Goal: Contribute content: Add original content to the website for others to see

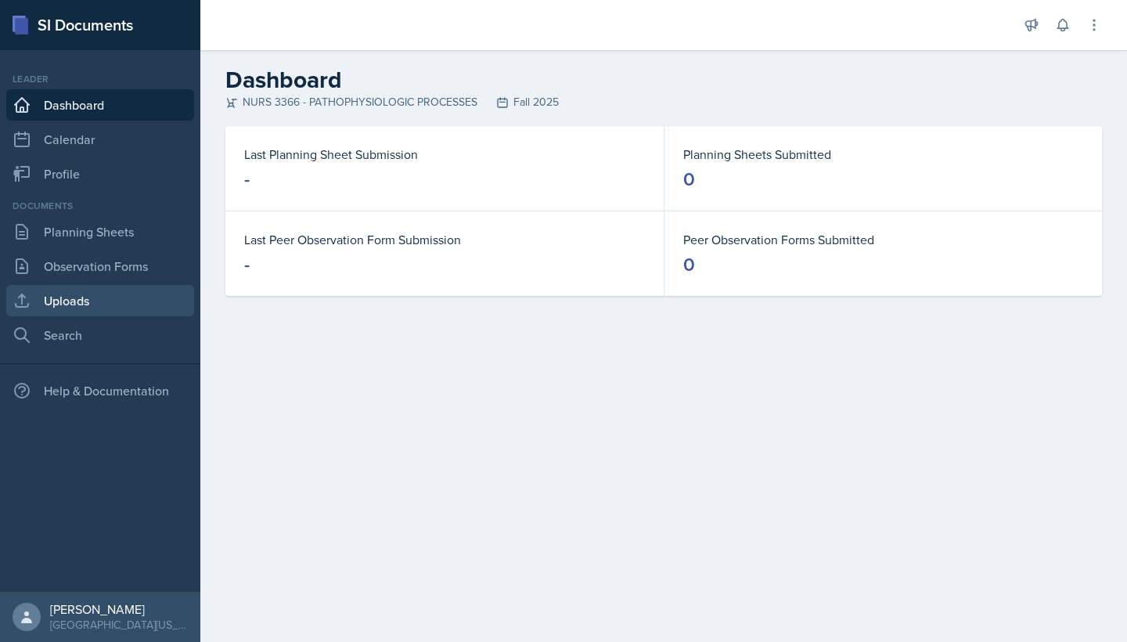
click at [113, 305] on link "Uploads" at bounding box center [100, 300] width 188 height 31
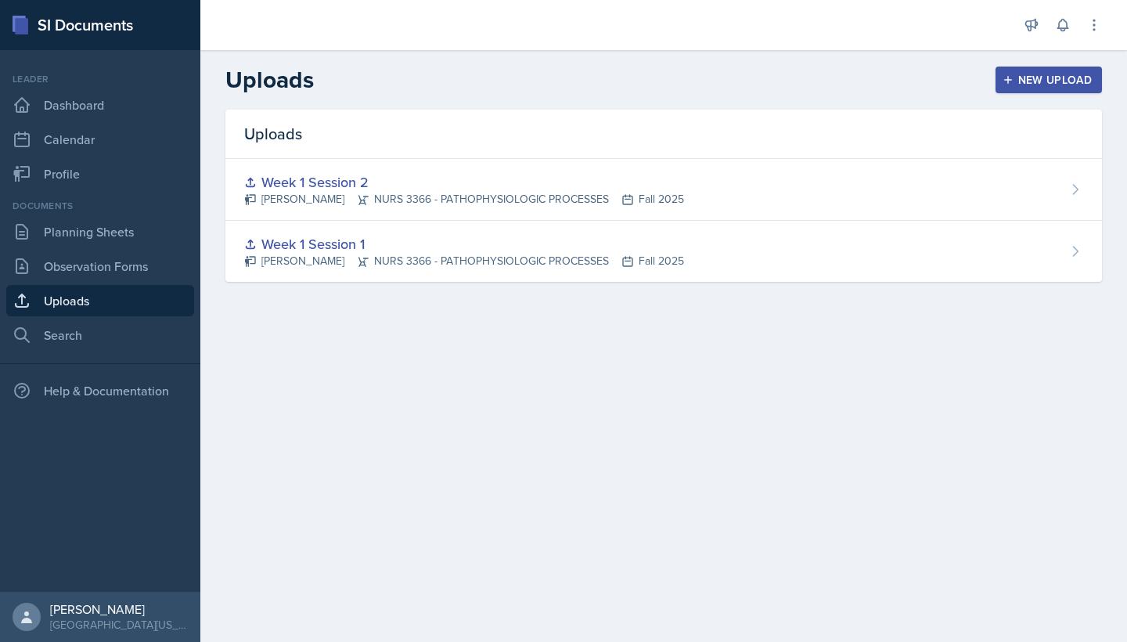
click at [1032, 74] on div "New Upload" at bounding box center [1049, 80] width 87 height 13
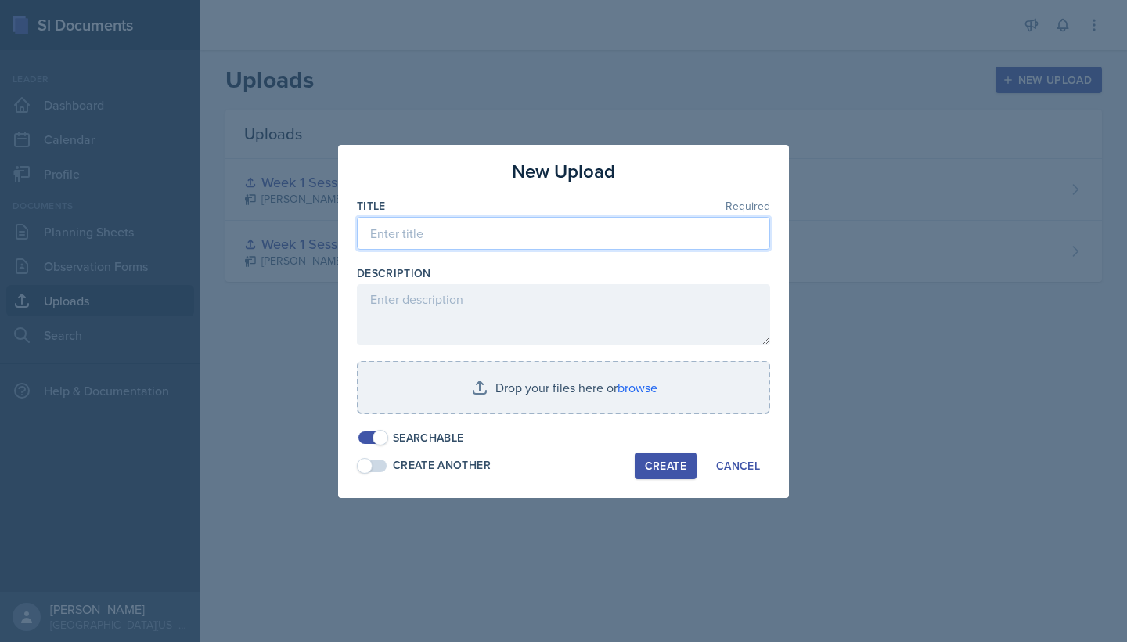
click at [619, 240] on input at bounding box center [563, 233] width 413 height 33
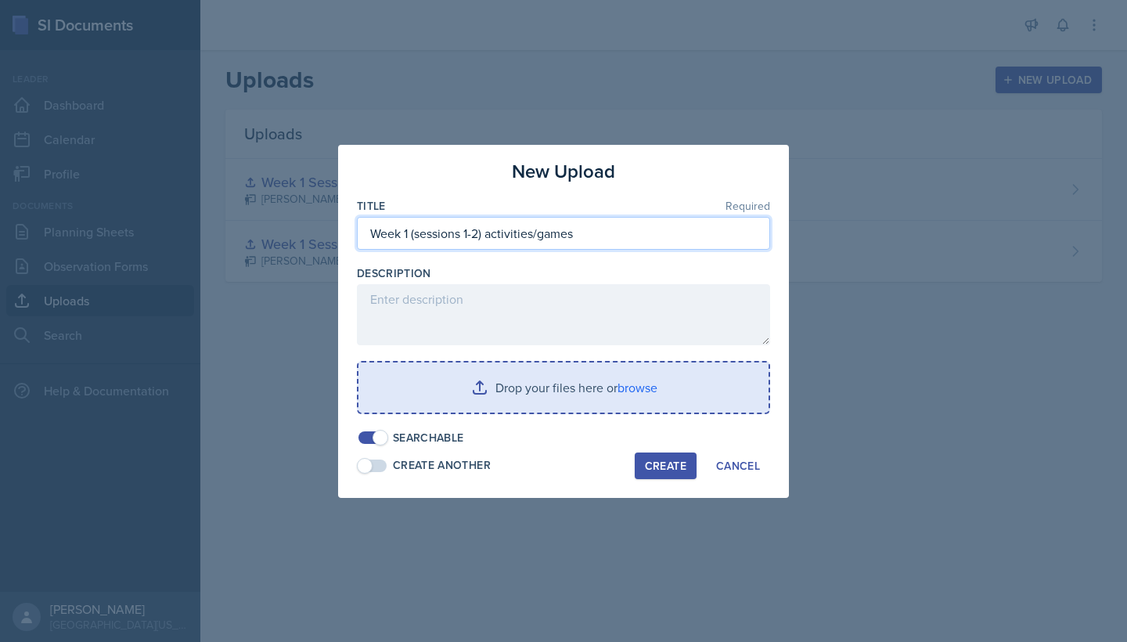
type input "Week 1 (sessions 1-2) activities/games"
click at [643, 387] on input "file" at bounding box center [564, 387] width 410 height 50
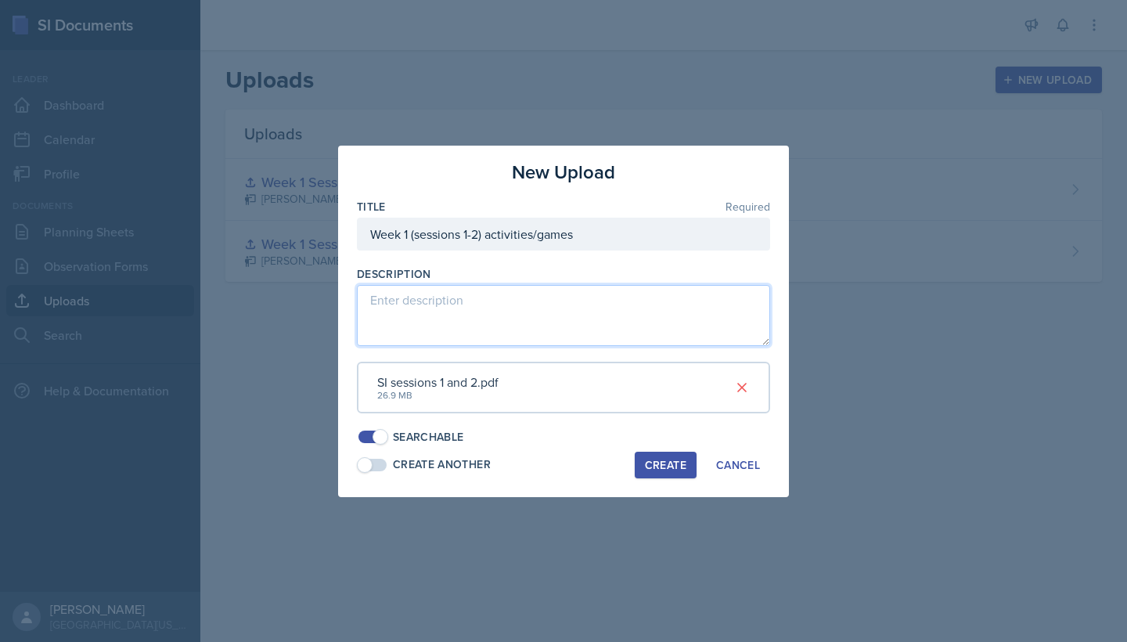
click at [640, 345] on textarea at bounding box center [563, 315] width 413 height 61
type textarea "These are the cards/title pages for my activities and games for sessions 1 and …"
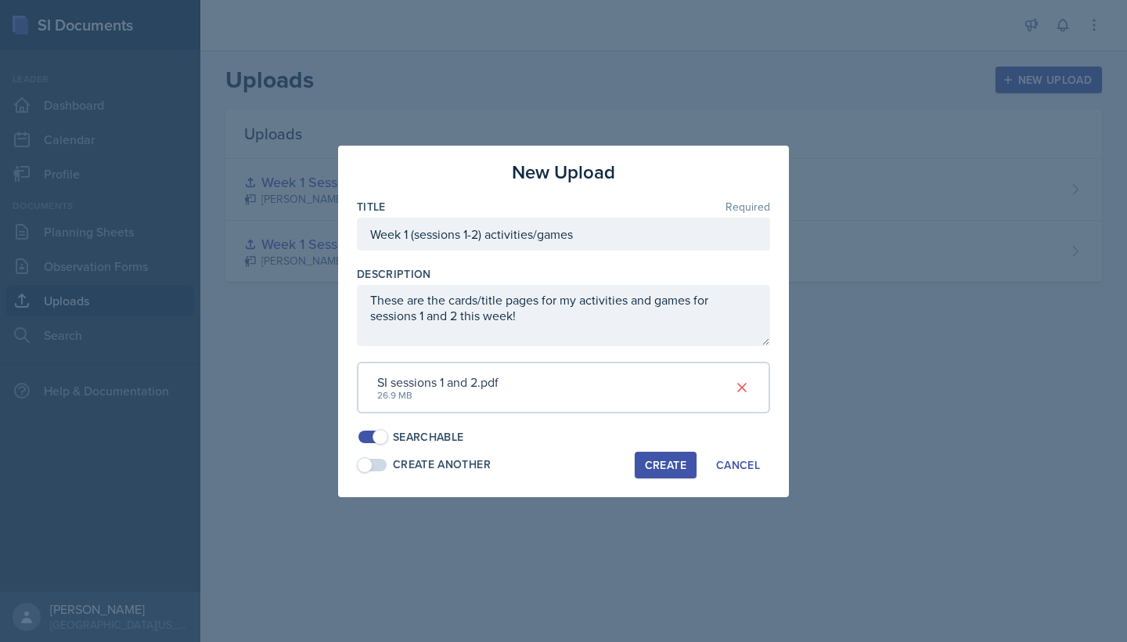
click at [665, 459] on div "Create" at bounding box center [665, 465] width 41 height 13
click at [986, 36] on div at bounding box center [563, 321] width 1127 height 642
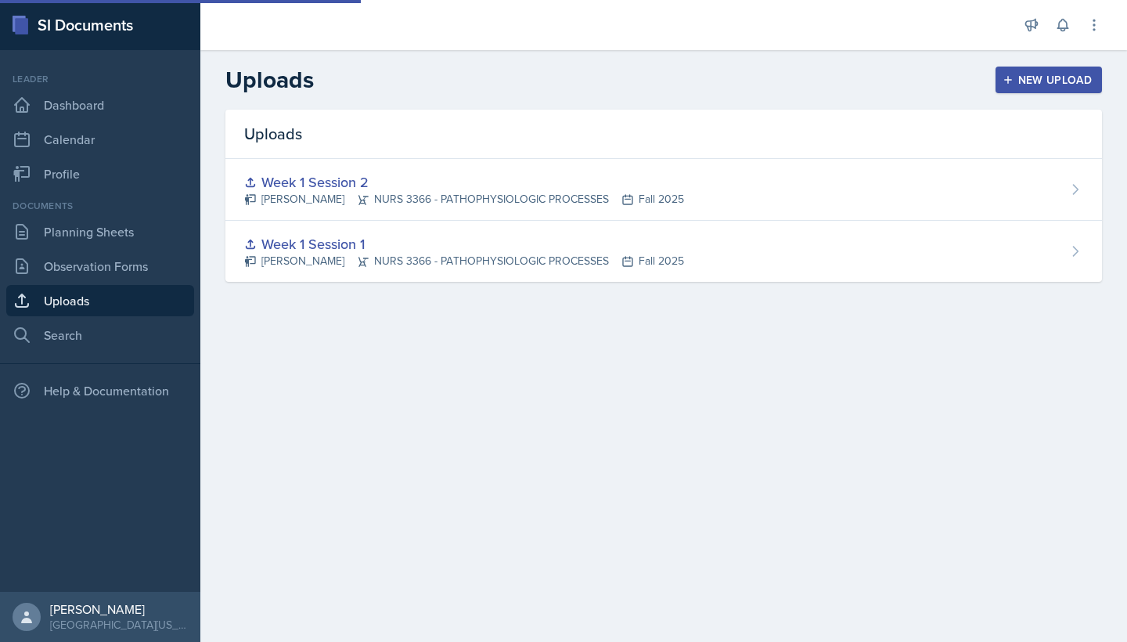
click at [1029, 88] on button "New Upload" at bounding box center [1049, 80] width 107 height 27
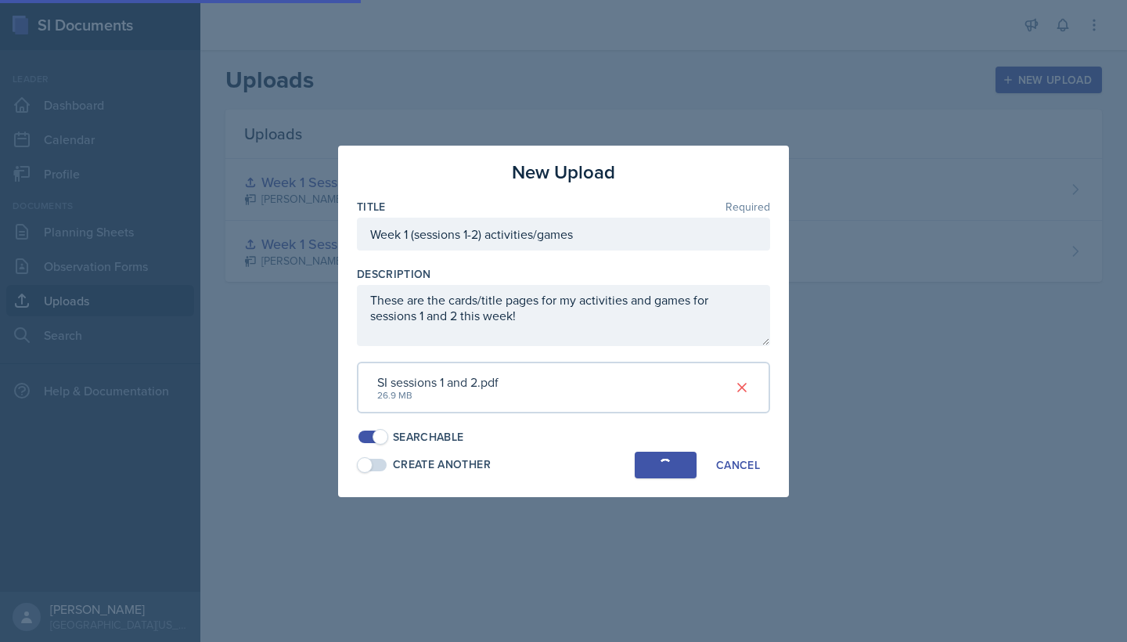
click at [672, 452] on button "Create" at bounding box center [666, 465] width 62 height 27
click at [672, 250] on input "Week 1 (sessions 1-2) activities/games" at bounding box center [563, 234] width 413 height 33
drag, startPoint x: 672, startPoint y: 253, endPoint x: 354, endPoint y: 232, distance: 319.2
click at [354, 232] on div "New Upload Title Required Week 1 (sessions 1-2) activities/games Description Th…" at bounding box center [563, 321] width 451 height 351
click at [739, 459] on div "Cancel" at bounding box center [738, 465] width 44 height 13
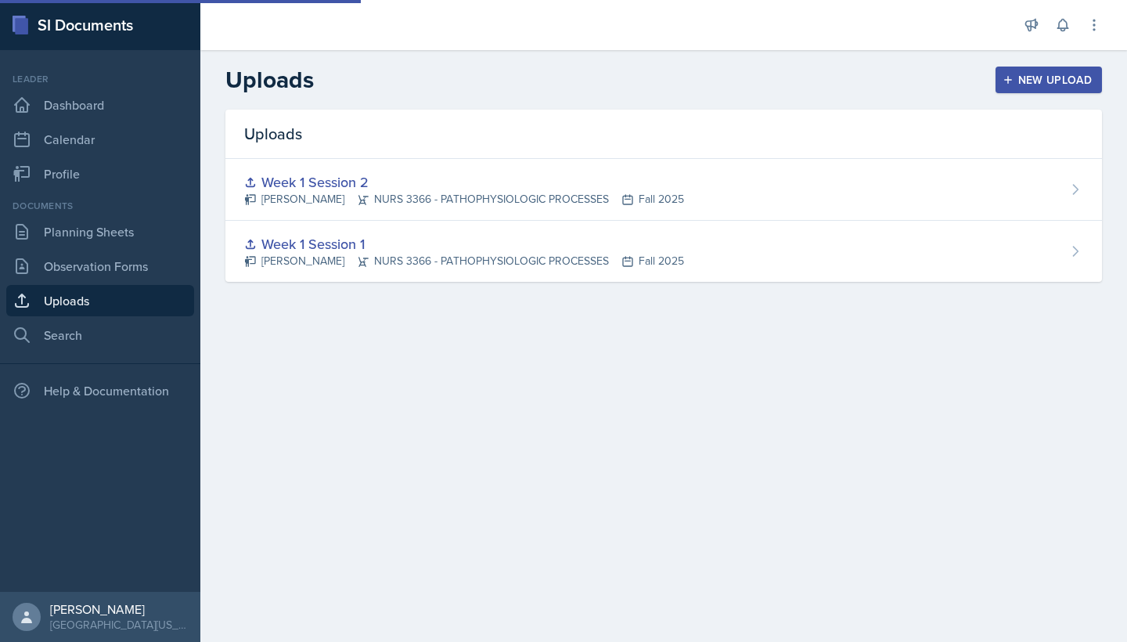
click at [978, 75] on div "Uploads New Upload" at bounding box center [663, 80] width 927 height 28
click at [1022, 83] on div "New Upload" at bounding box center [1049, 80] width 87 height 13
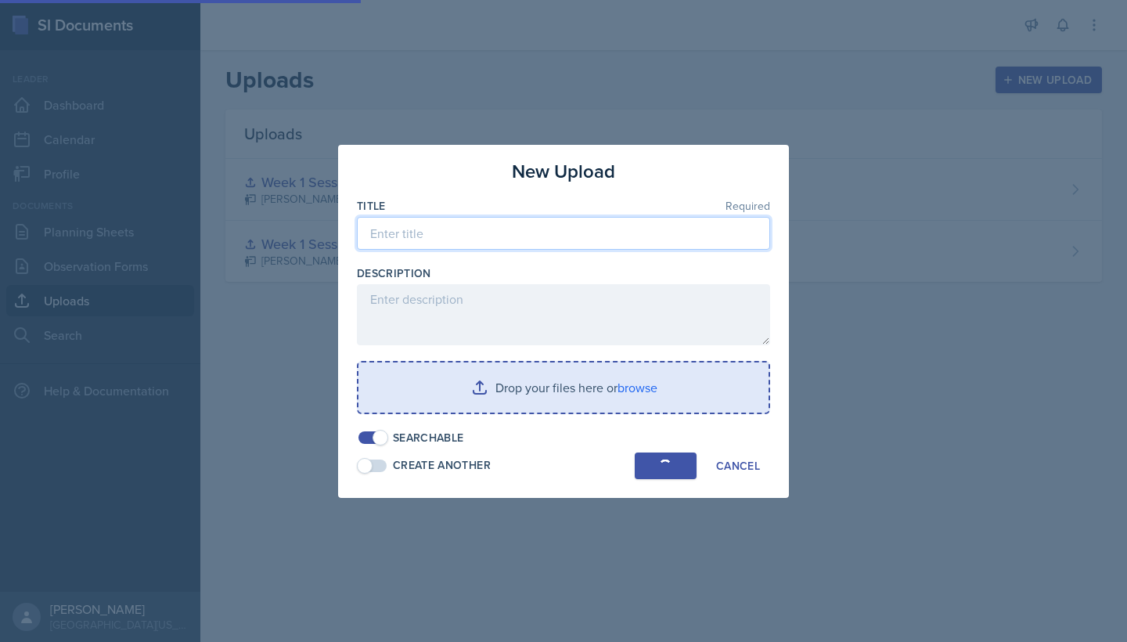
click at [659, 224] on input at bounding box center [563, 233] width 413 height 33
paste input "Week 1 (sessions 1-2) activities/games"
type input "Week 1 (sessions 1-2) activities/games"
click at [572, 382] on input "file" at bounding box center [564, 387] width 410 height 50
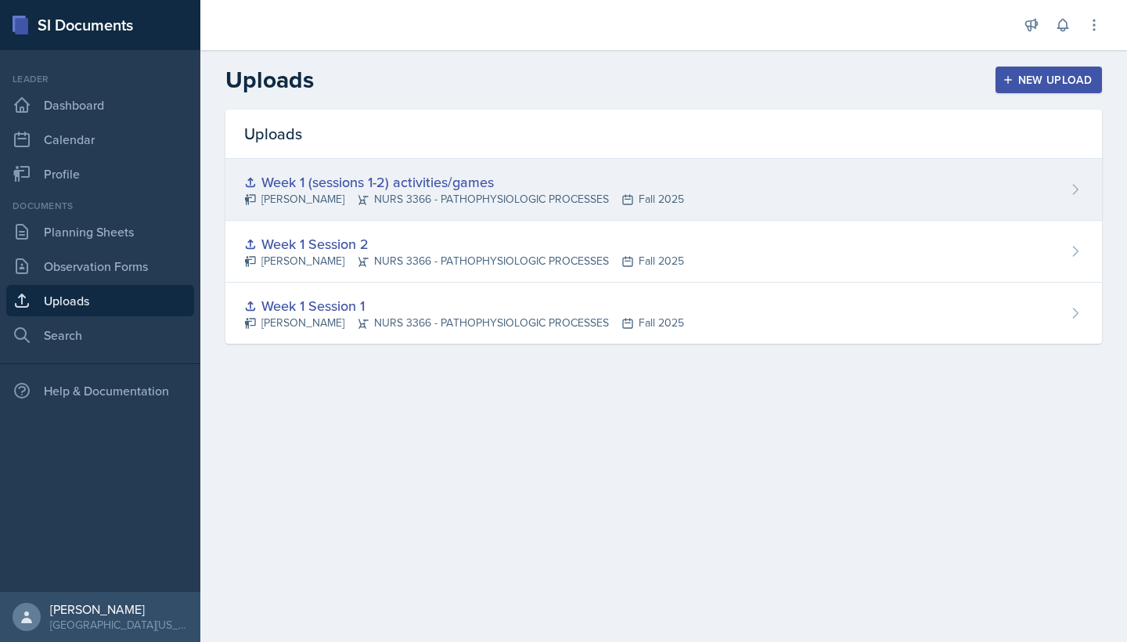
click at [736, 196] on div "Week 1 (sessions 1-2) activities/games Riley Bond NURS 3366 - PATHOPHYSIOLOGIC …" at bounding box center [663, 190] width 877 height 62
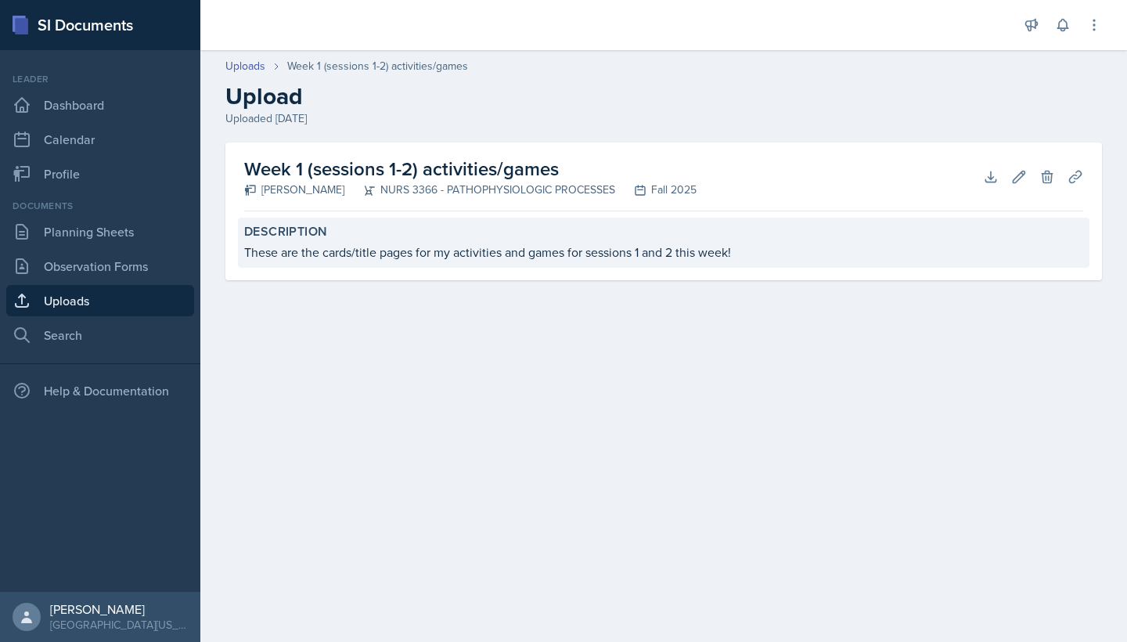
click at [726, 251] on div "These are the cards/title pages for my activities and games for sessions 1 and …" at bounding box center [663, 252] width 839 height 19
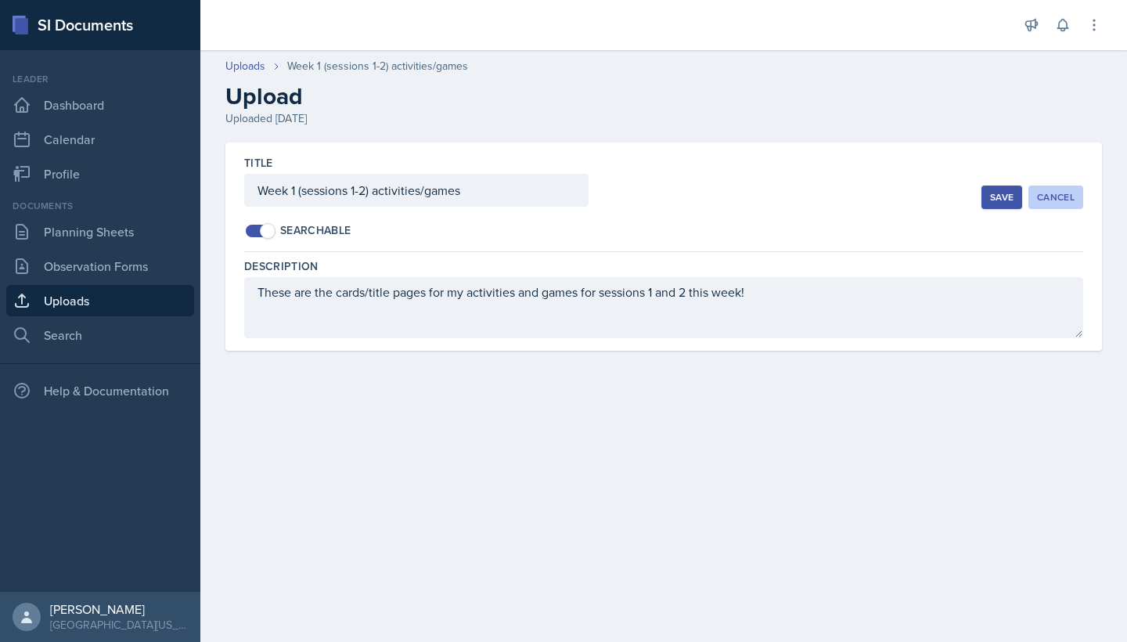
click at [1053, 196] on div "Cancel" at bounding box center [1056, 197] width 38 height 13
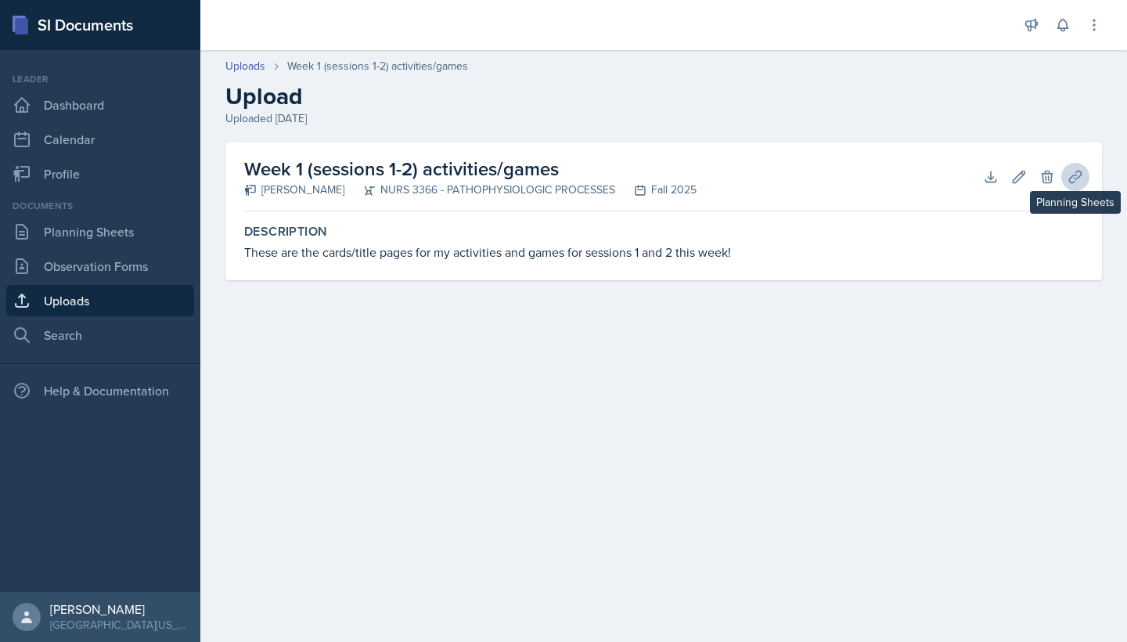
click at [1079, 182] on icon at bounding box center [1076, 177] width 16 height 16
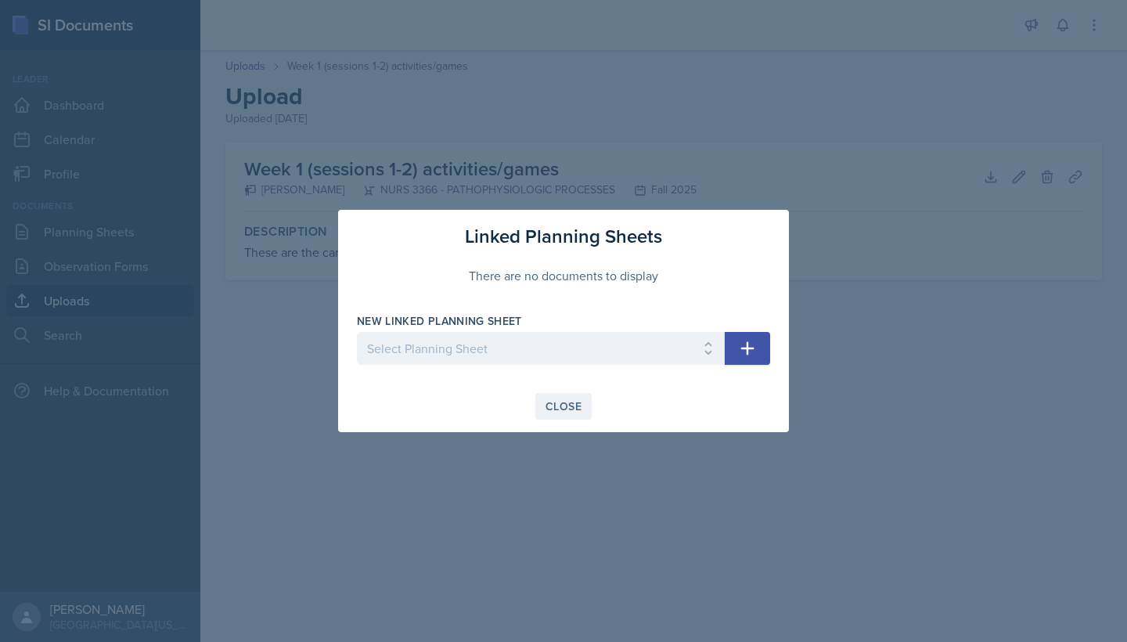
click at [568, 417] on button "Close" at bounding box center [563, 406] width 56 height 27
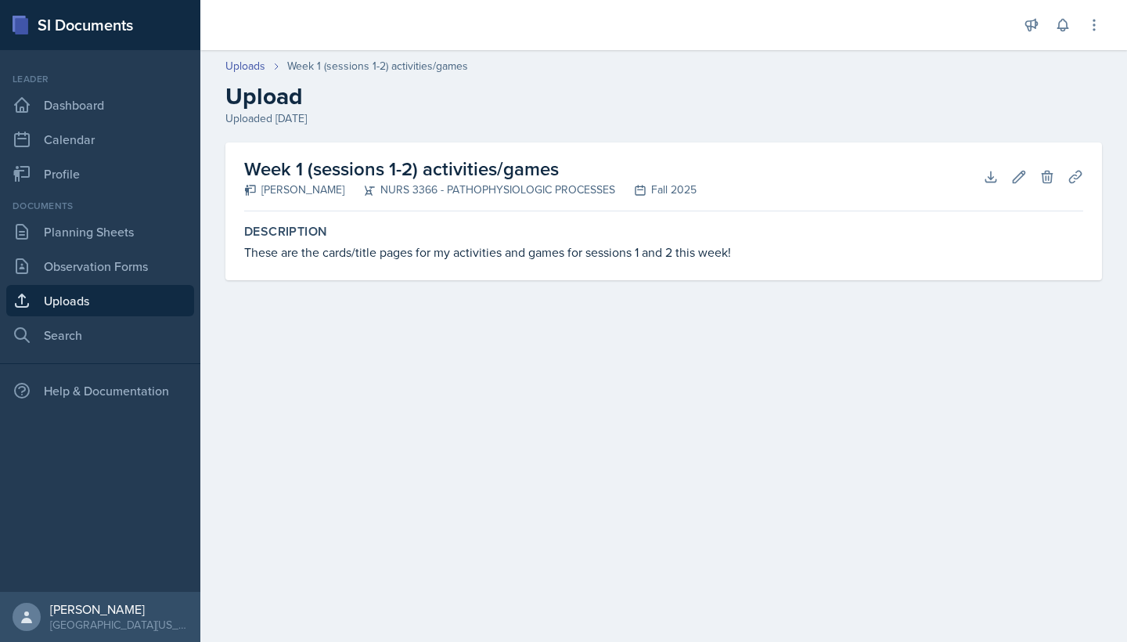
click at [758, 40] on div at bounding box center [609, 25] width 792 height 50
click at [132, 308] on link "Uploads" at bounding box center [100, 300] width 188 height 31
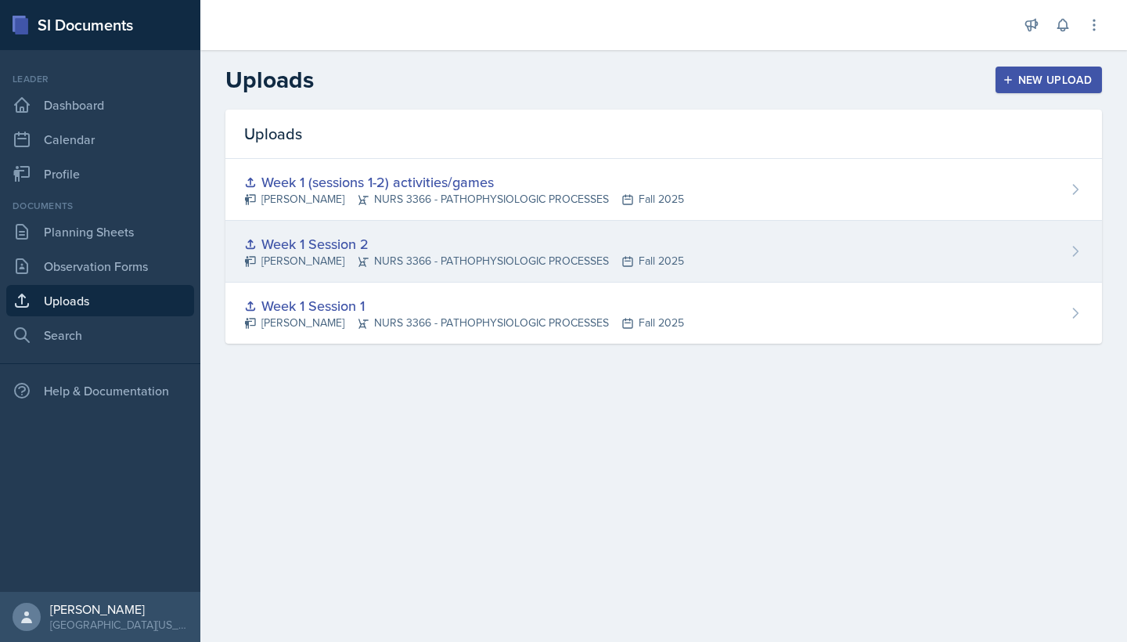
click at [362, 251] on div "Week 1 Session 2" at bounding box center [464, 243] width 440 height 21
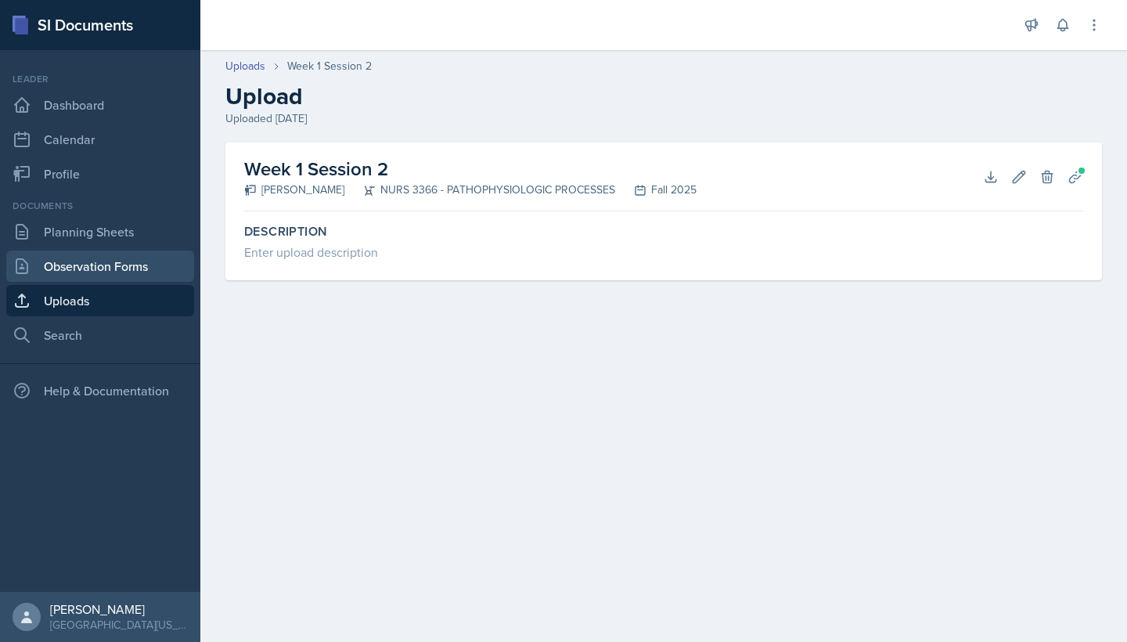
click at [153, 267] on link "Observation Forms" at bounding box center [100, 265] width 188 height 31
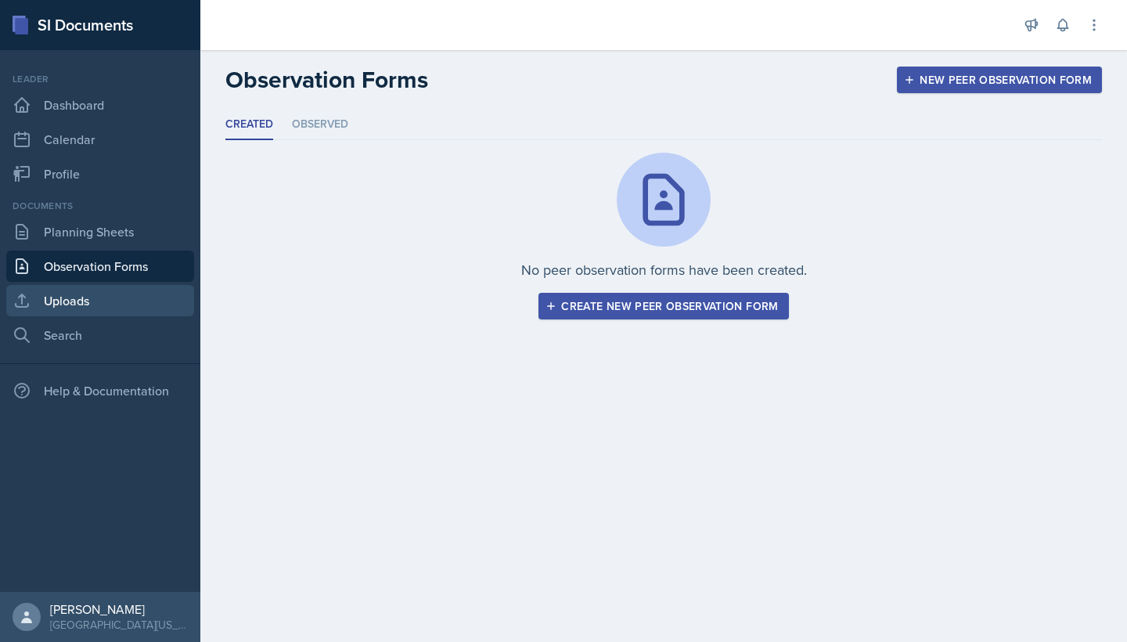
click at [151, 301] on link "Uploads" at bounding box center [100, 300] width 188 height 31
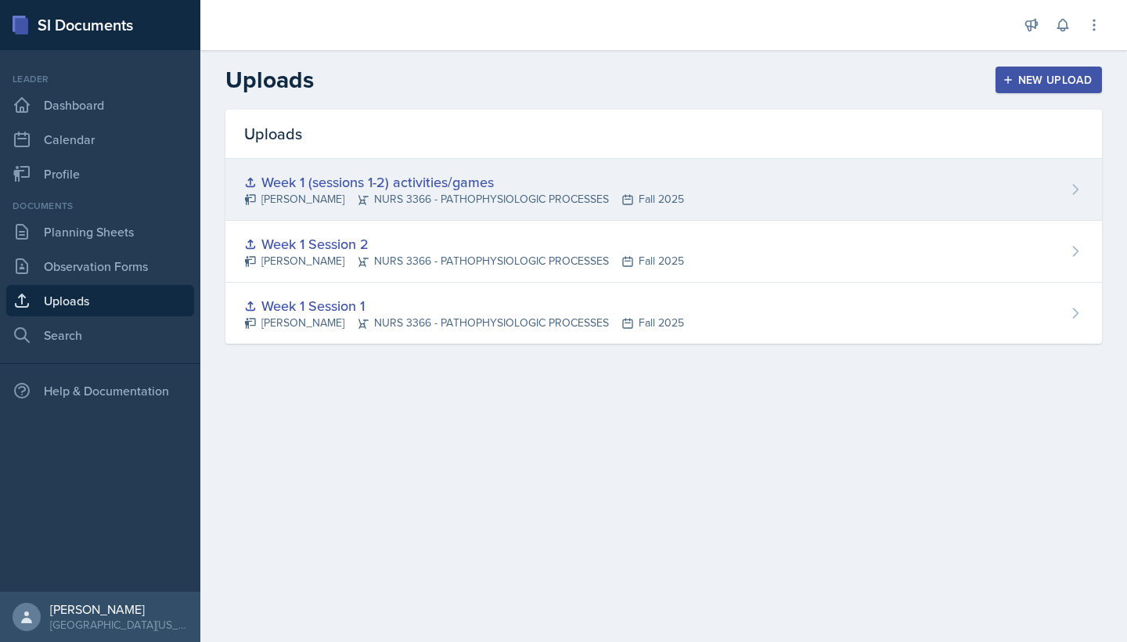
click at [823, 178] on div "Week 1 (sessions 1-2) activities/games Riley Bond NURS 3366 - PATHOPHYSIOLOGIC …" at bounding box center [663, 190] width 877 height 62
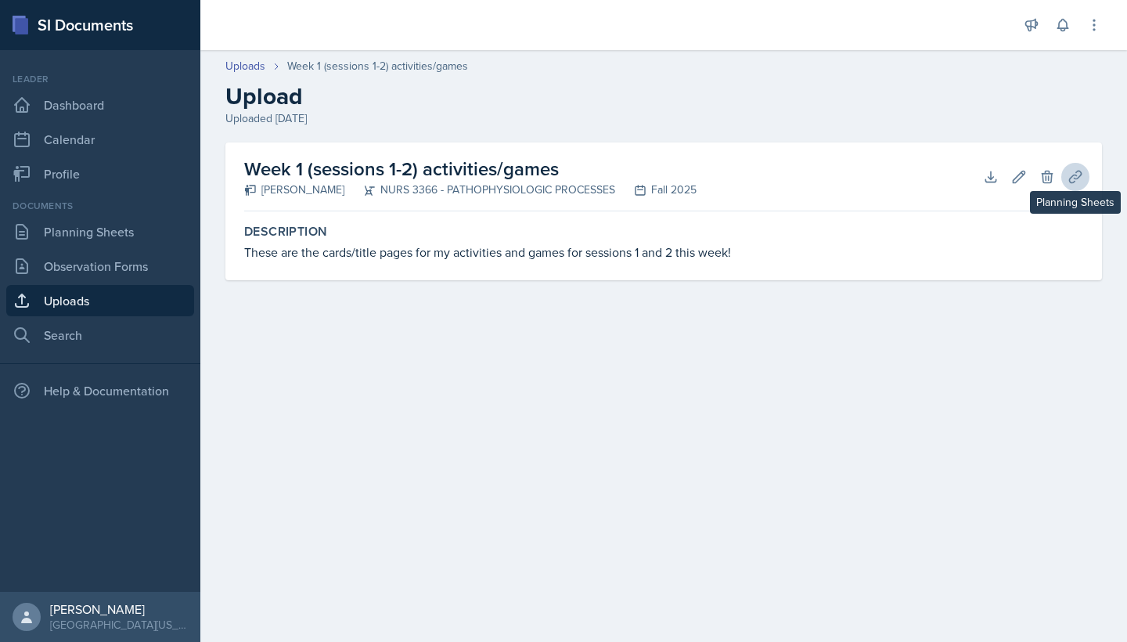
click at [1076, 174] on icon at bounding box center [1076, 177] width 16 height 16
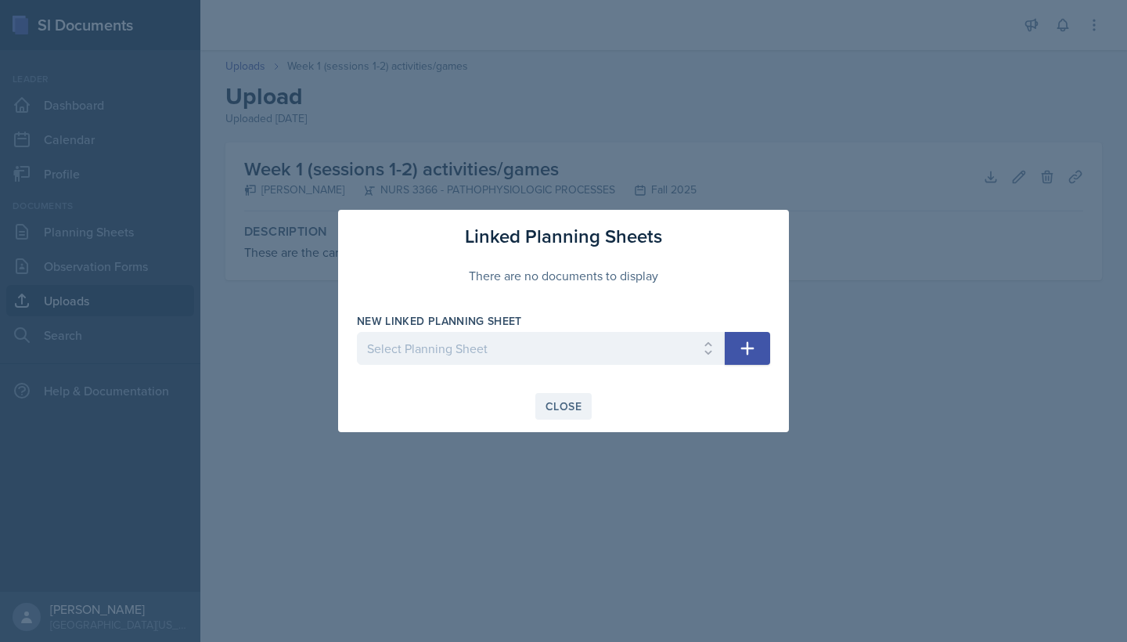
click at [555, 409] on div "Close" at bounding box center [564, 406] width 36 height 13
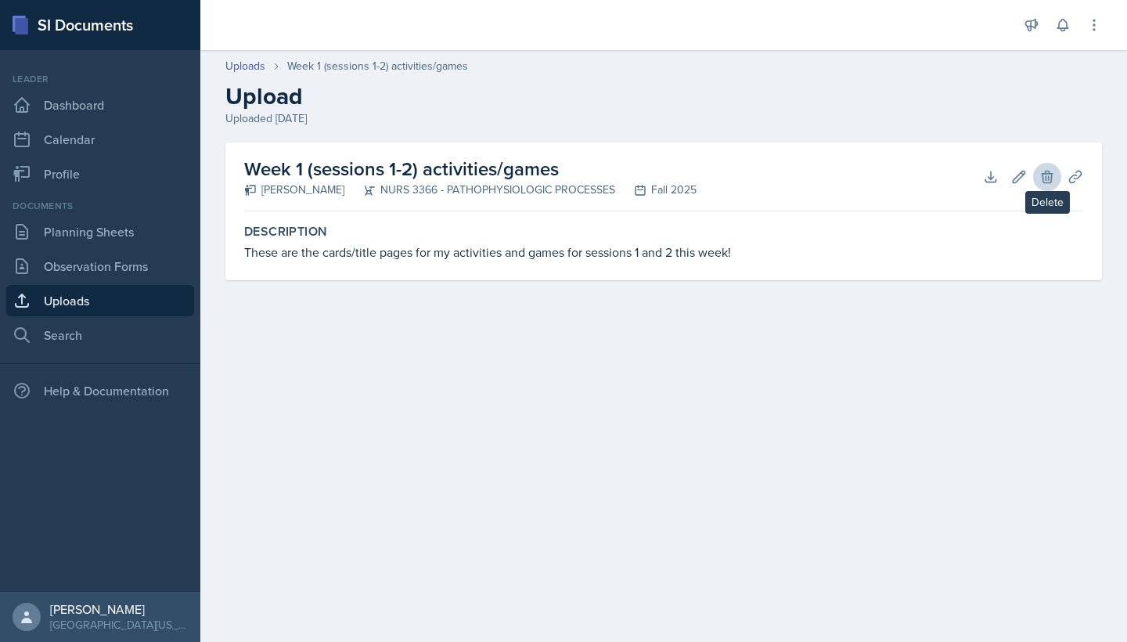
click at [1049, 180] on icon at bounding box center [1047, 177] width 10 height 12
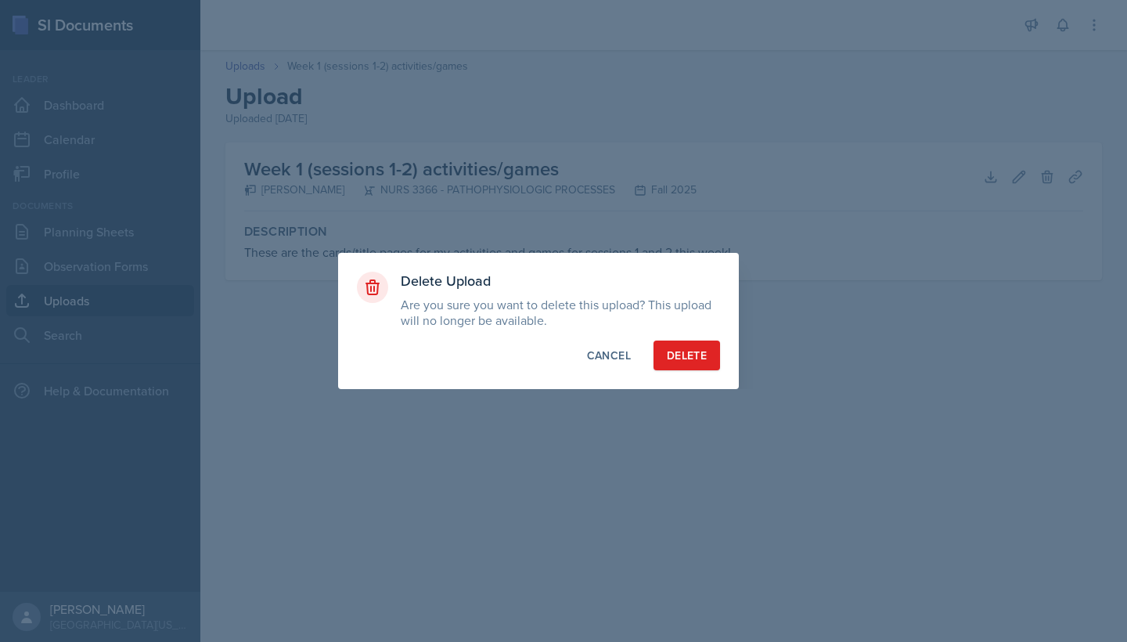
click at [671, 346] on button "Delete" at bounding box center [687, 356] width 67 height 30
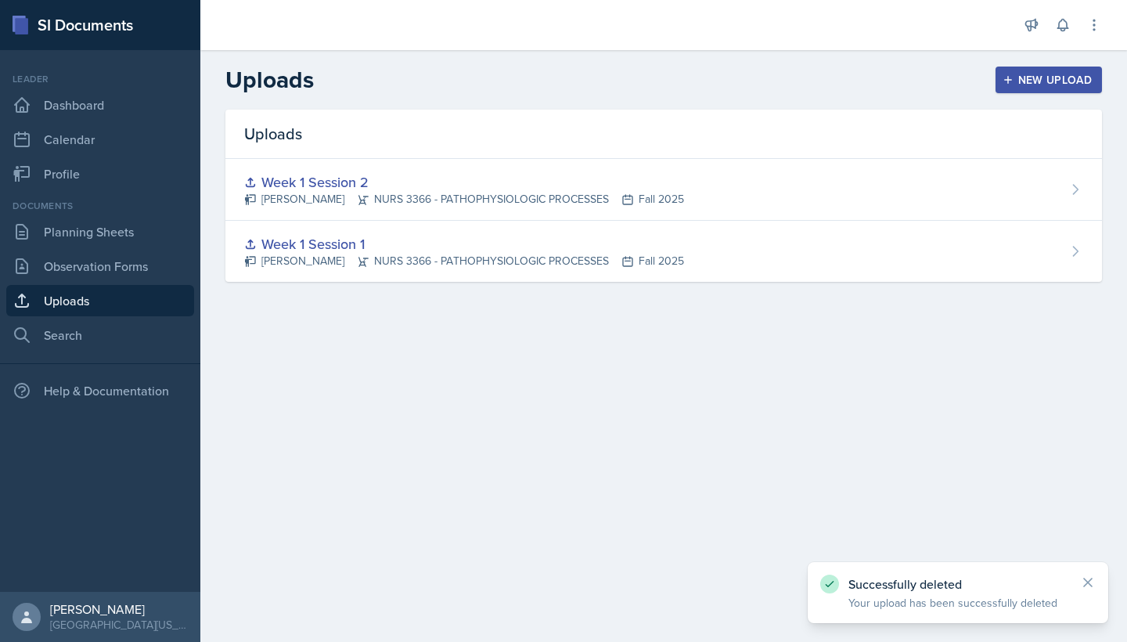
click at [1032, 70] on button "New Upload" at bounding box center [1049, 80] width 107 height 27
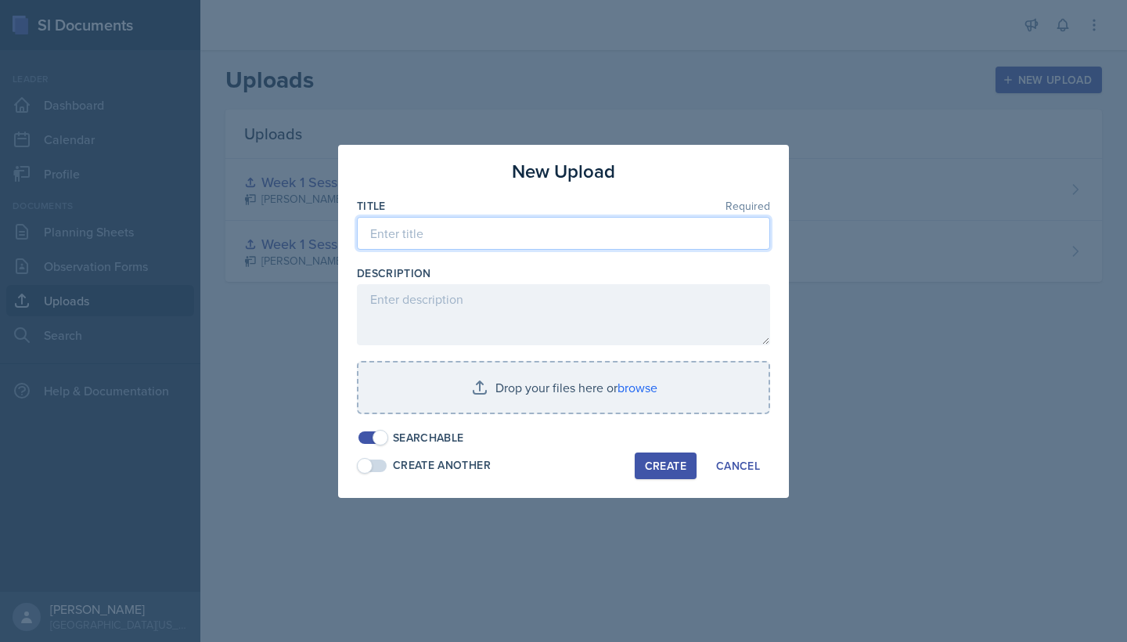
click at [557, 230] on input at bounding box center [563, 233] width 413 height 33
paste input "Week 1 (sessions 1-2) activities/games"
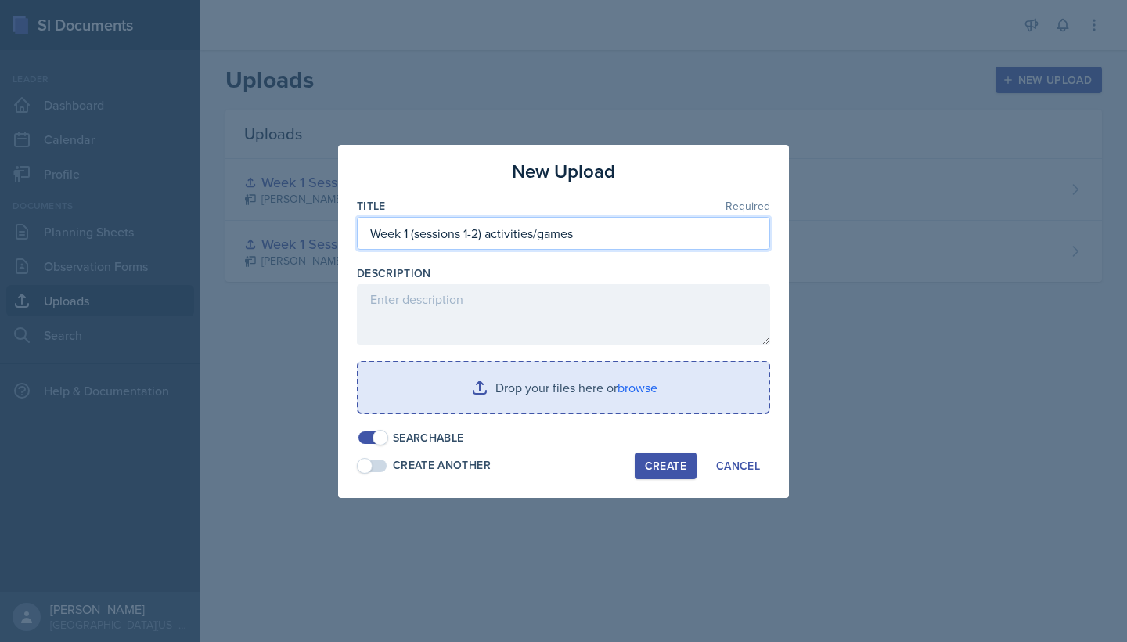
type input "Week 1 (sessions 1-2) activities/games"
click at [593, 388] on input "file" at bounding box center [564, 387] width 410 height 50
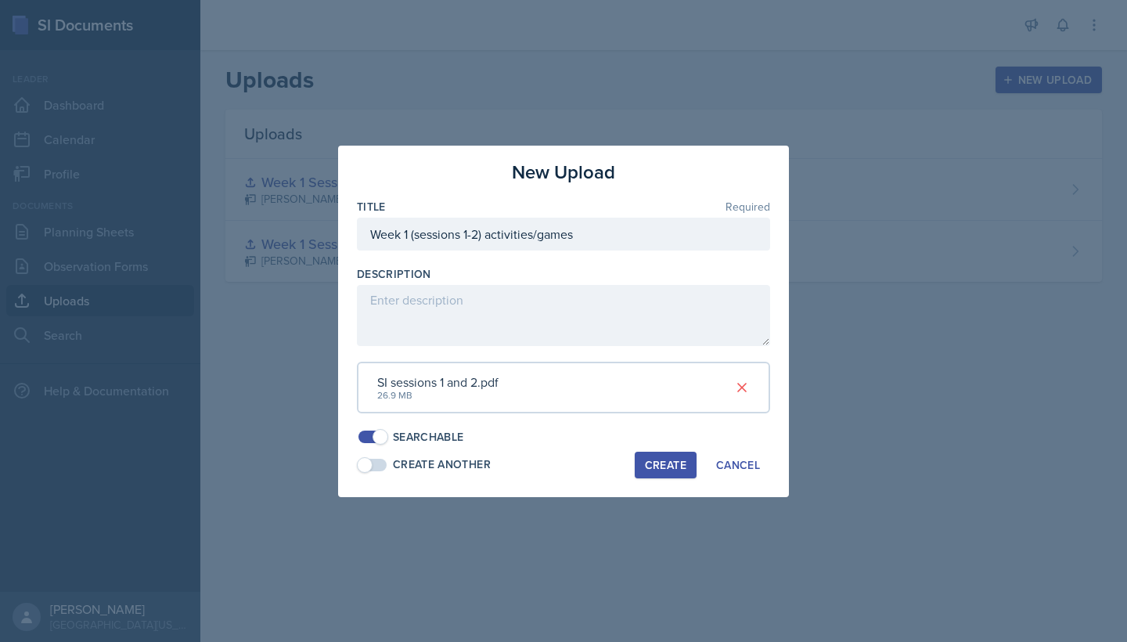
click at [671, 459] on div "Create" at bounding box center [665, 465] width 41 height 13
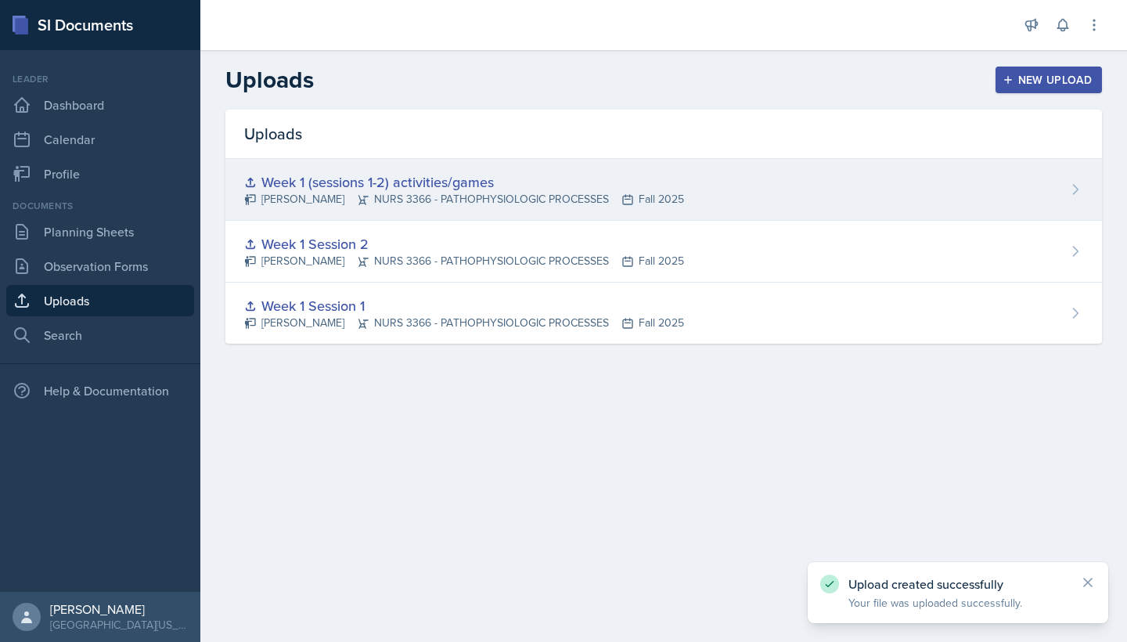
click at [586, 198] on div "Riley Bond NURS 3366 - PATHOPHYSIOLOGIC PROCESSES Fall 2025" at bounding box center [464, 199] width 440 height 16
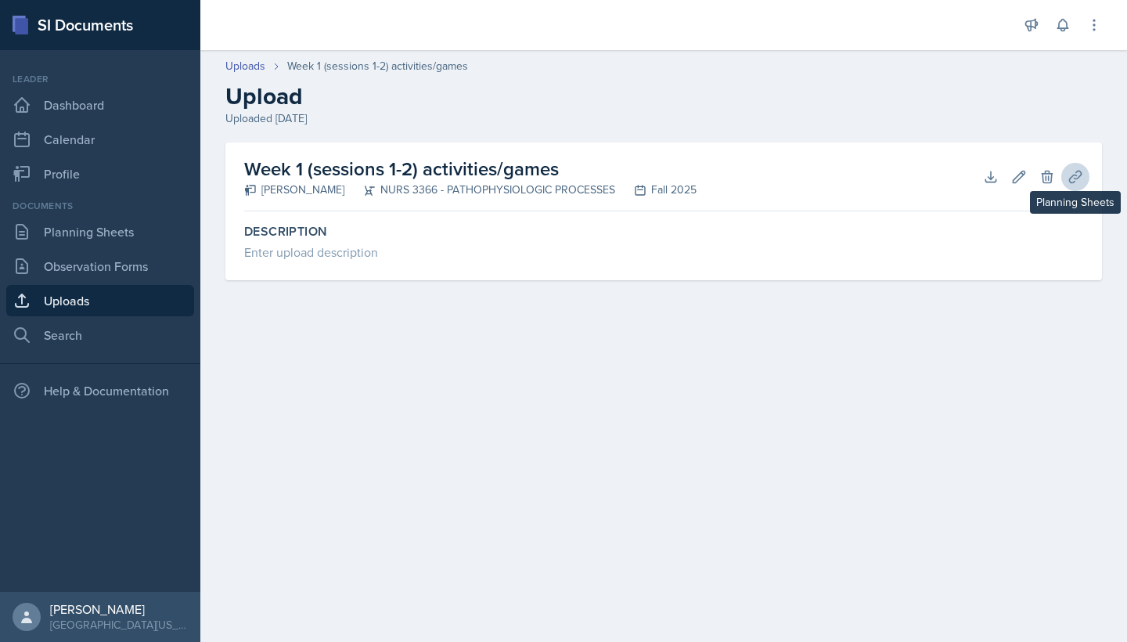
click at [1071, 180] on icon at bounding box center [1076, 177] width 16 height 16
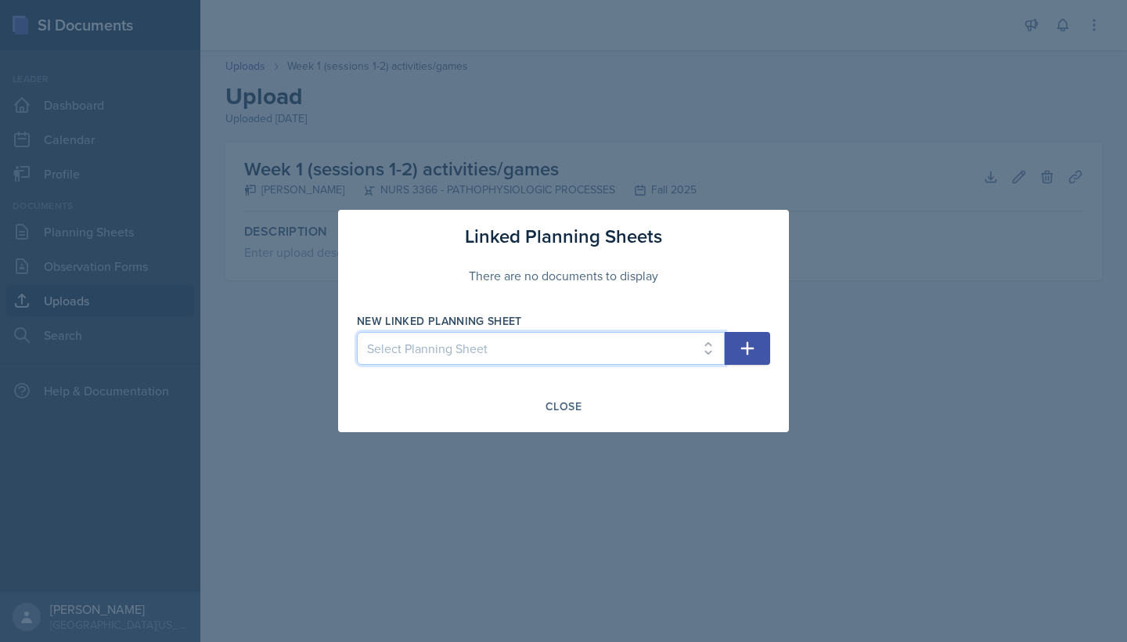
select select "7bcda6de-92e6-4c64-89a1-ad00f54f6322"
click at [737, 358] on button "button" at bounding box center [747, 348] width 45 height 33
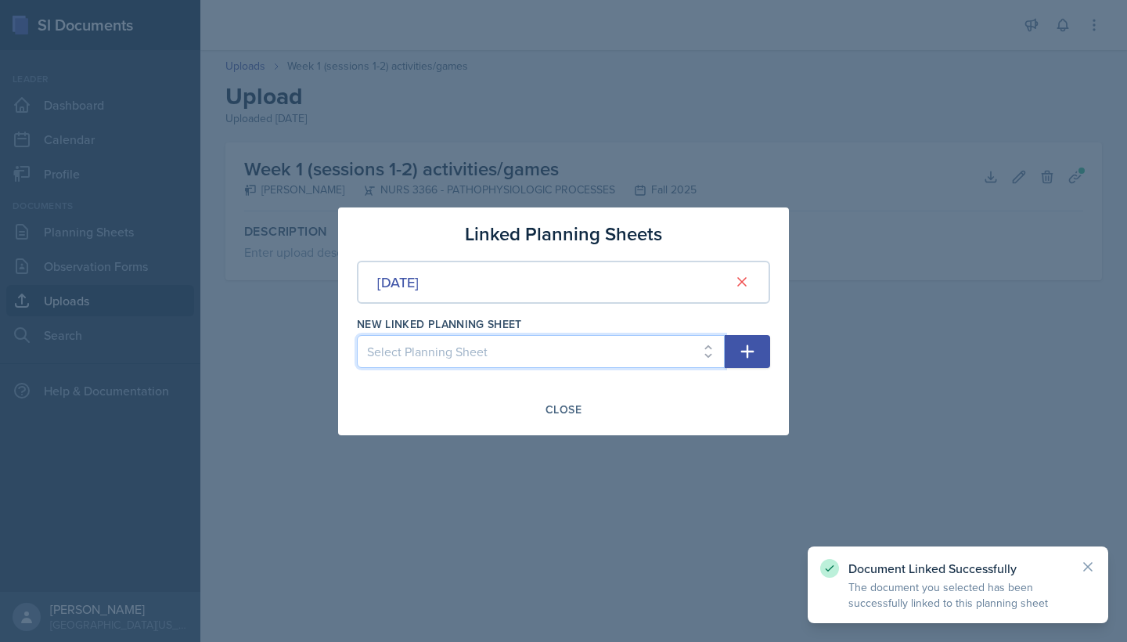
select select "e690813f-0ad5-4397-9a25-9b2c9e523ef3"
click at [759, 348] on button "button" at bounding box center [747, 351] width 45 height 33
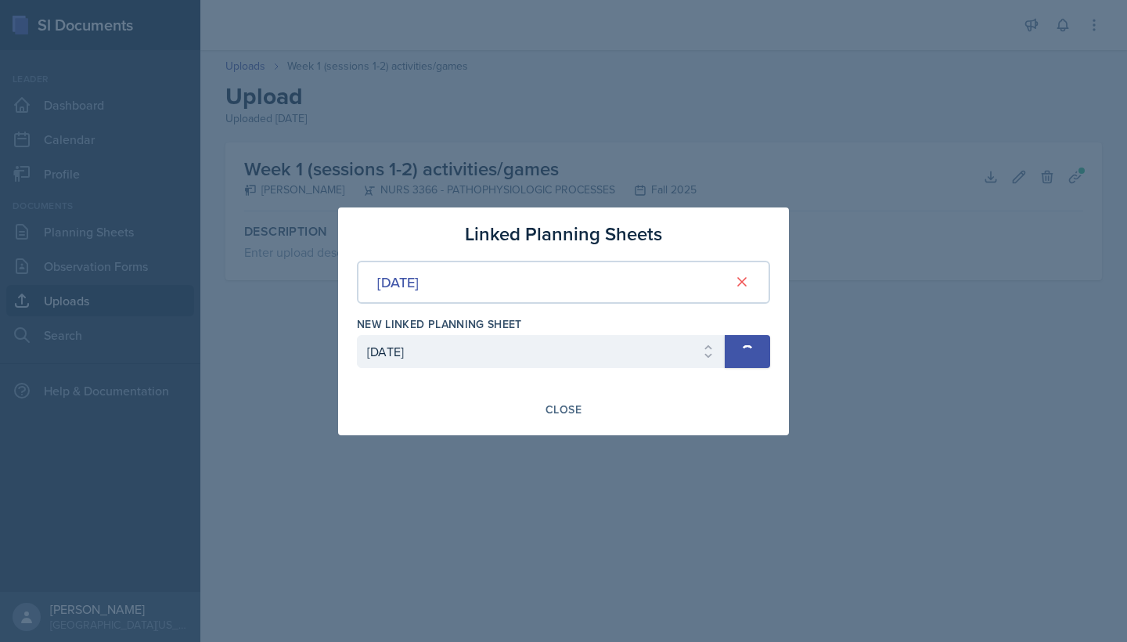
select select
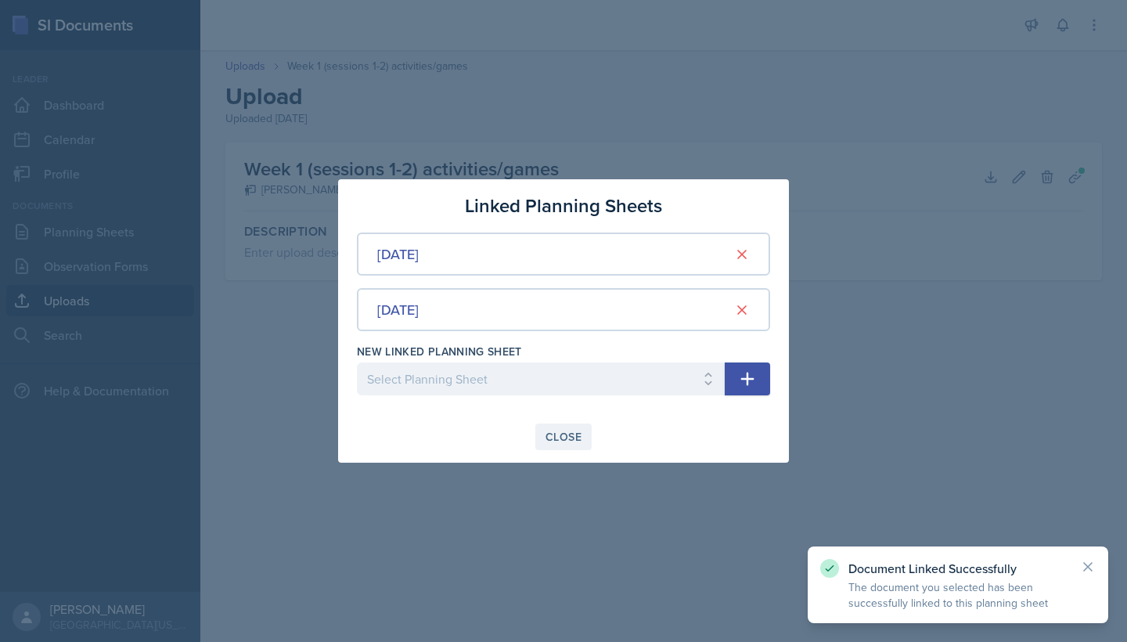
click at [555, 427] on button "Close" at bounding box center [563, 436] width 56 height 27
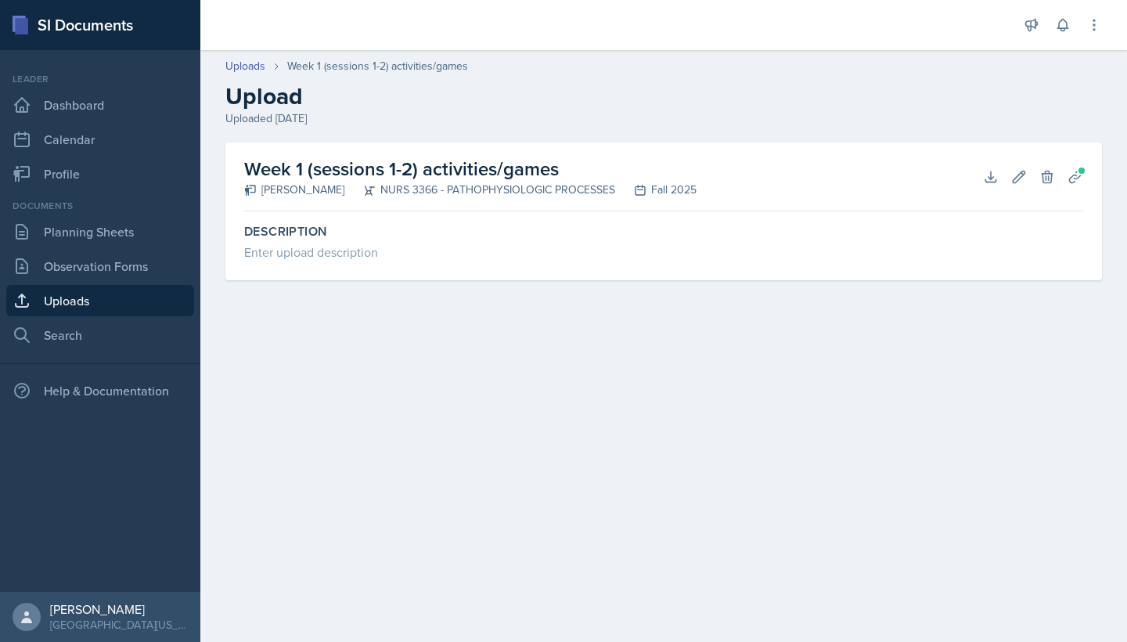
click at [78, 287] on link "Uploads" at bounding box center [100, 300] width 188 height 31
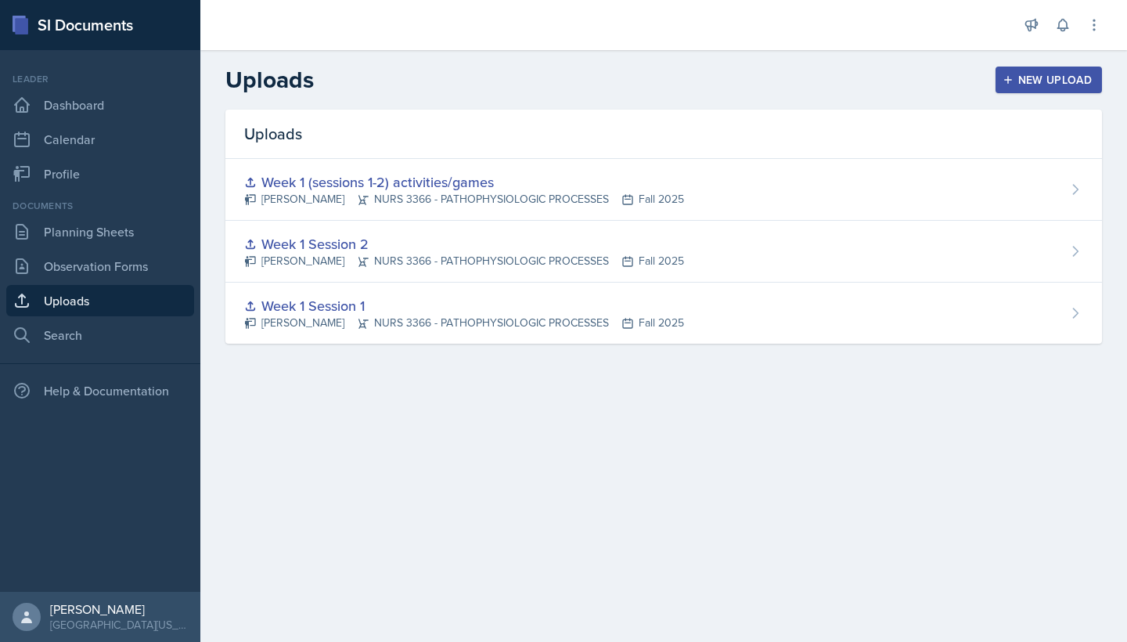
click at [88, 300] on link "Uploads" at bounding box center [100, 300] width 188 height 31
click at [839, 2] on div at bounding box center [609, 25] width 792 height 50
